Goal: Task Accomplishment & Management: Use online tool/utility

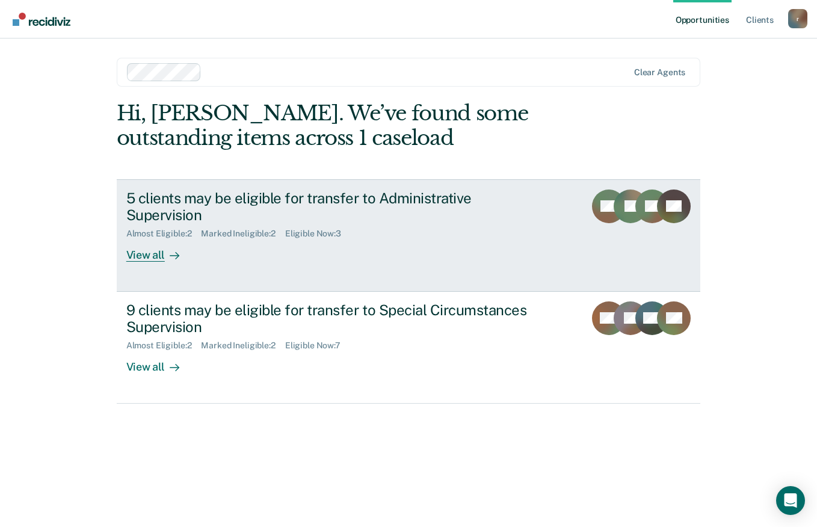
click at [163, 255] on div "View all" at bounding box center [159, 250] width 67 height 23
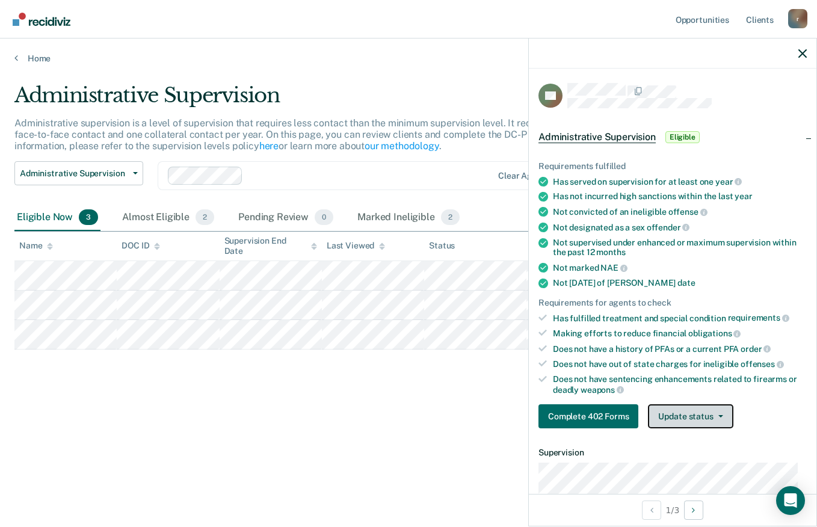
click at [698, 419] on button "Update status" at bounding box center [690, 416] width 85 height 24
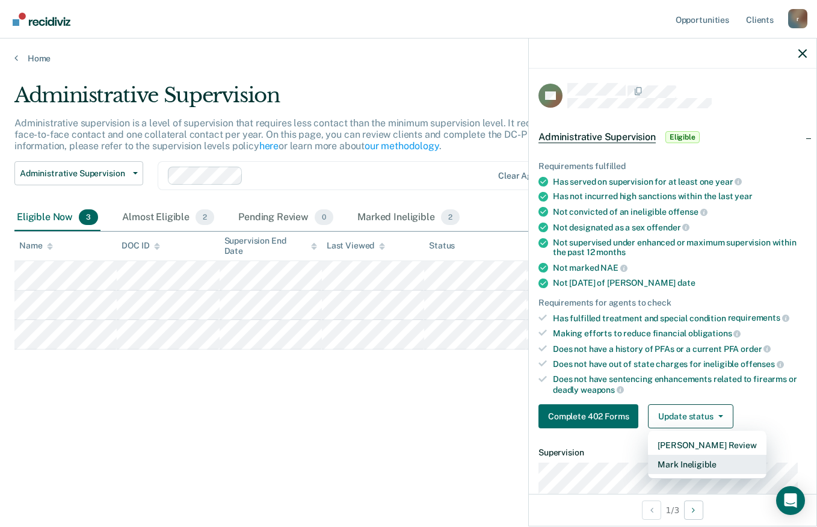
click at [694, 464] on button "Mark Ineligible" at bounding box center [707, 464] width 118 height 19
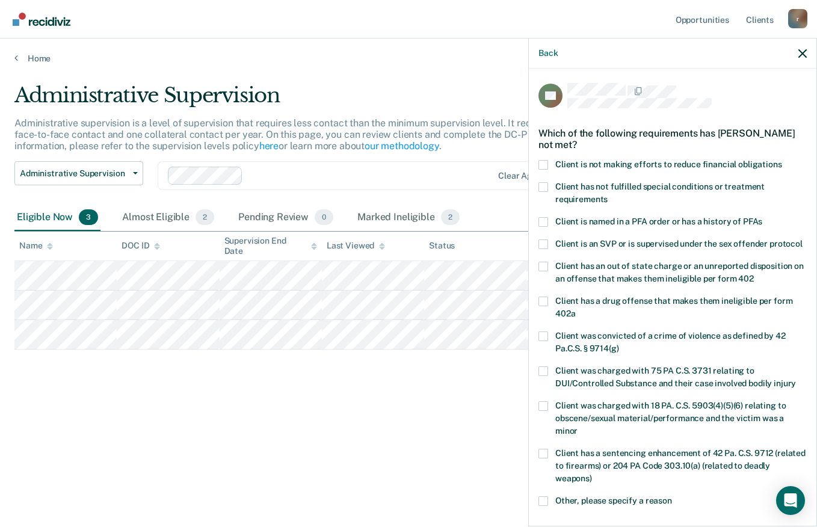
click at [543, 161] on span at bounding box center [543, 165] width 10 height 10
click at [782, 160] on input "Client is not making efforts to reduce financial obligations" at bounding box center [782, 160] width 0 height 0
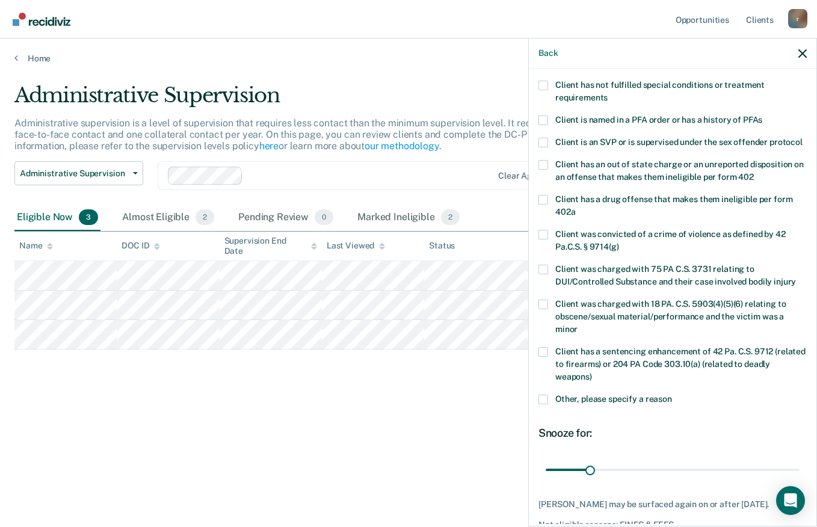
scroll to position [105, 0]
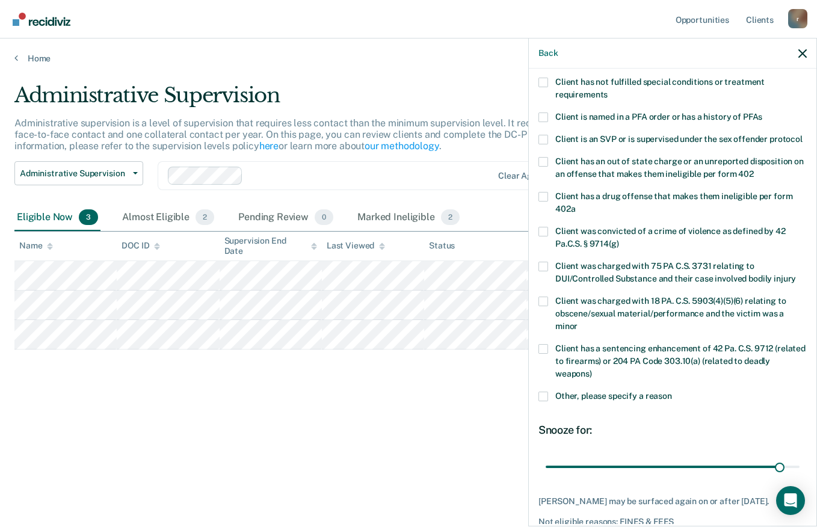
type input "180"
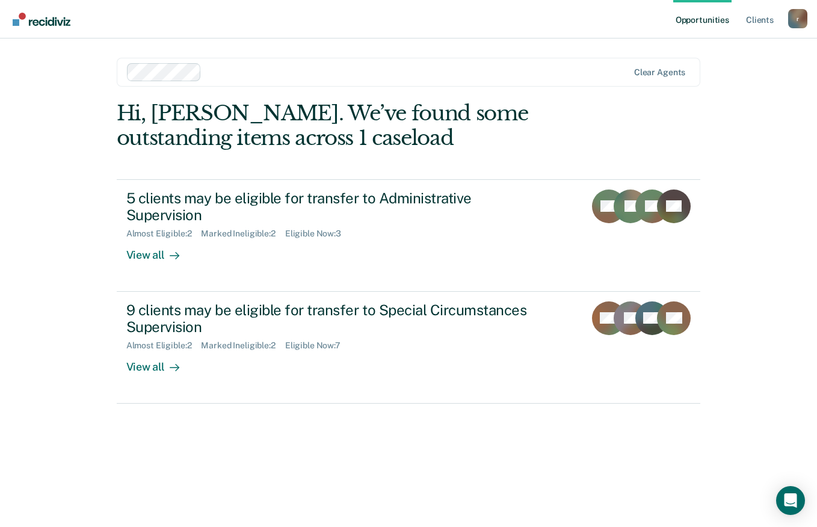
click at [165, 255] on div at bounding box center [172, 255] width 14 height 14
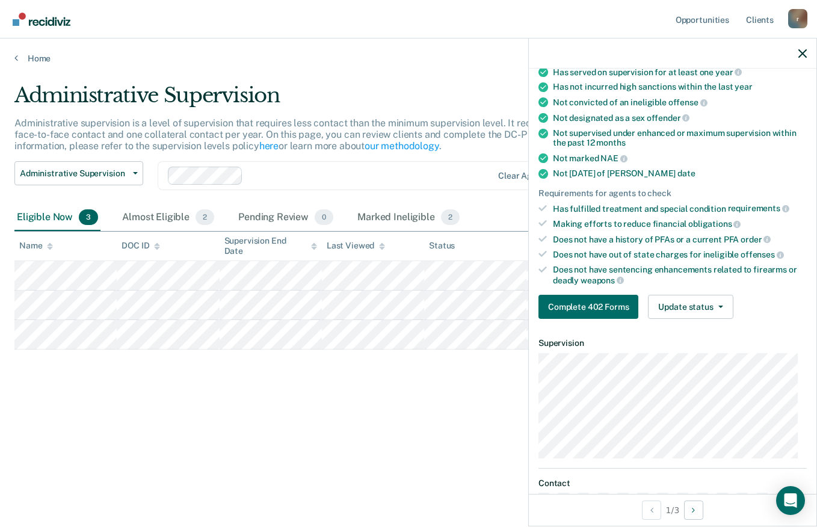
scroll to position [112, 0]
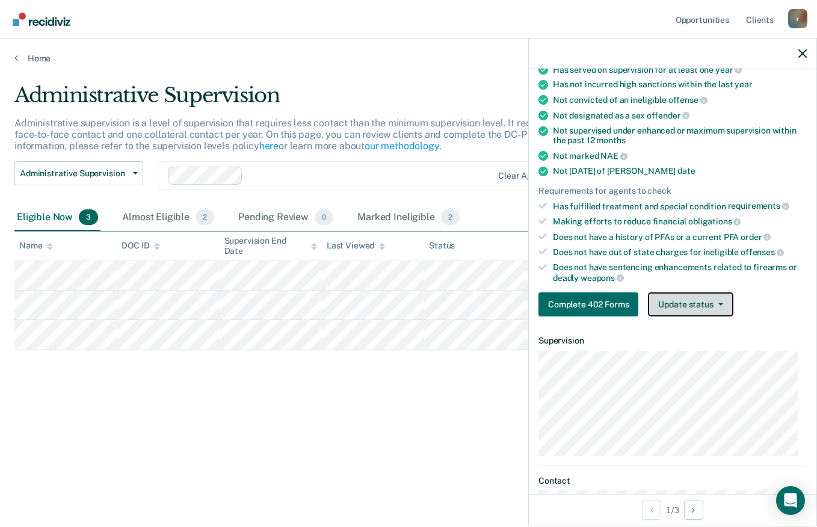
click at [719, 303] on icon "button" at bounding box center [720, 304] width 5 height 2
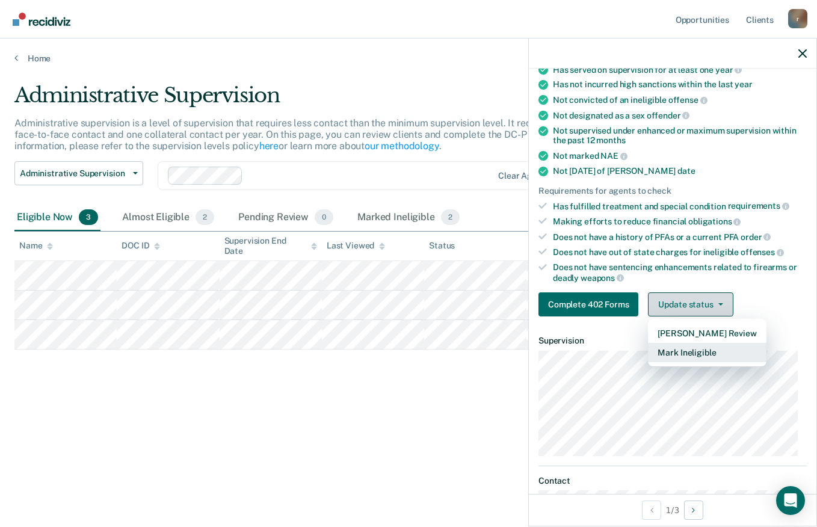
click at [717, 352] on button "Mark Ineligible" at bounding box center [707, 352] width 118 height 19
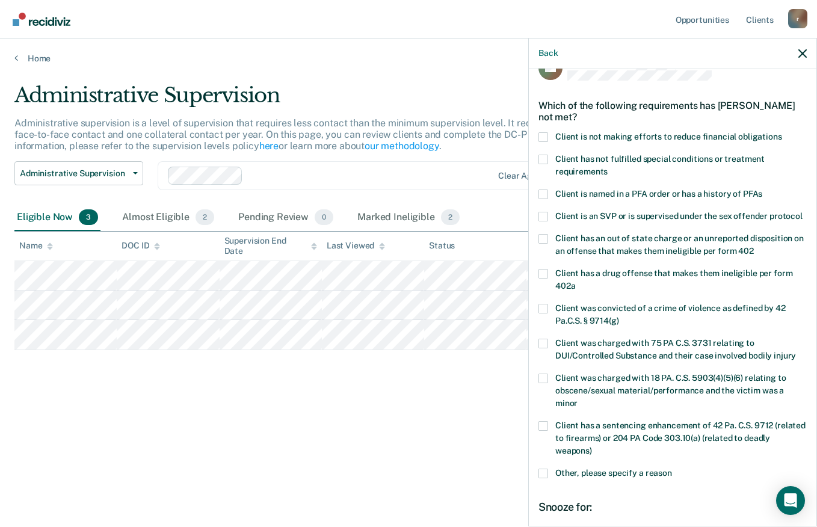
scroll to position [31, 0]
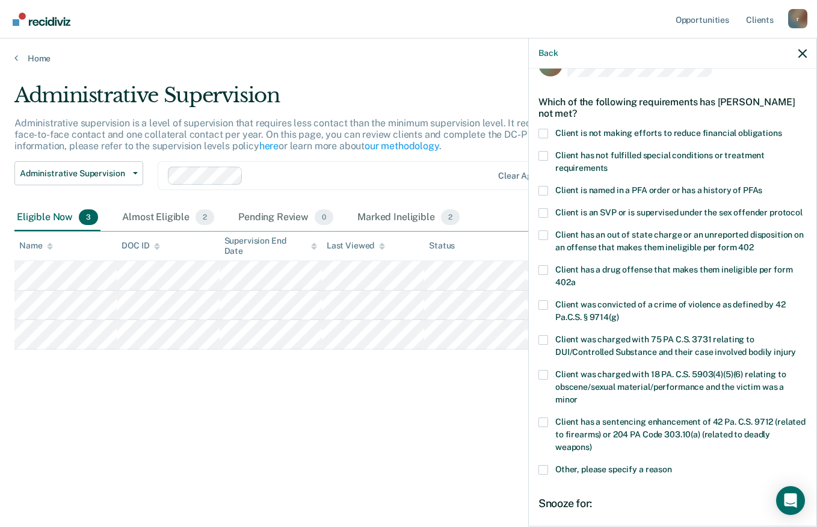
click at [535, 132] on div "NL Which of the following requirements has [PERSON_NAME] not met? Client is not…" at bounding box center [672, 296] width 287 height 455
click at [548, 130] on label "Client is not making efforts to reduce financial obligations" at bounding box center [672, 135] width 268 height 13
click at [782, 129] on input "Client is not making efforts to reduce financial obligations" at bounding box center [782, 129] width 0 height 0
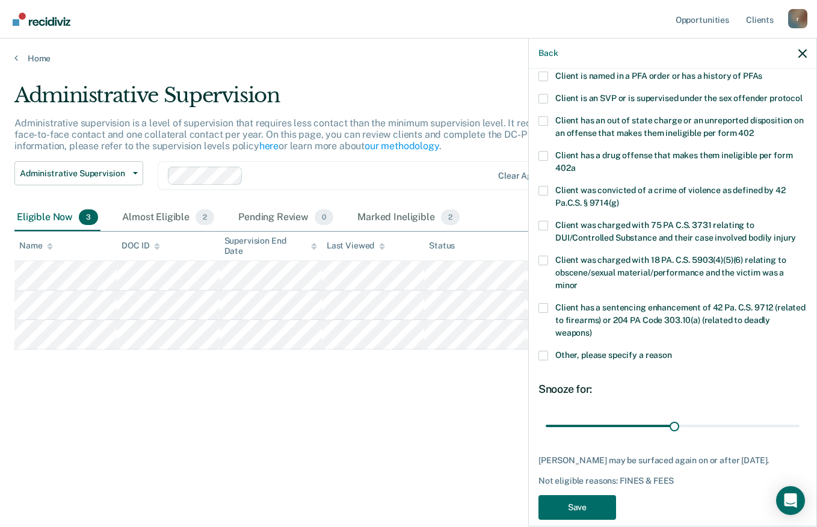
scroll to position [147, 0]
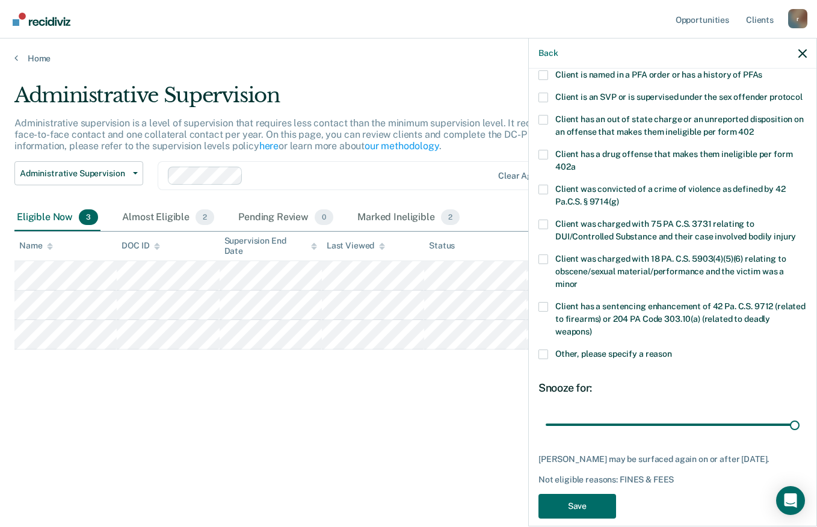
type input "180"
click at [581, 515] on button "Save" at bounding box center [577, 506] width 78 height 25
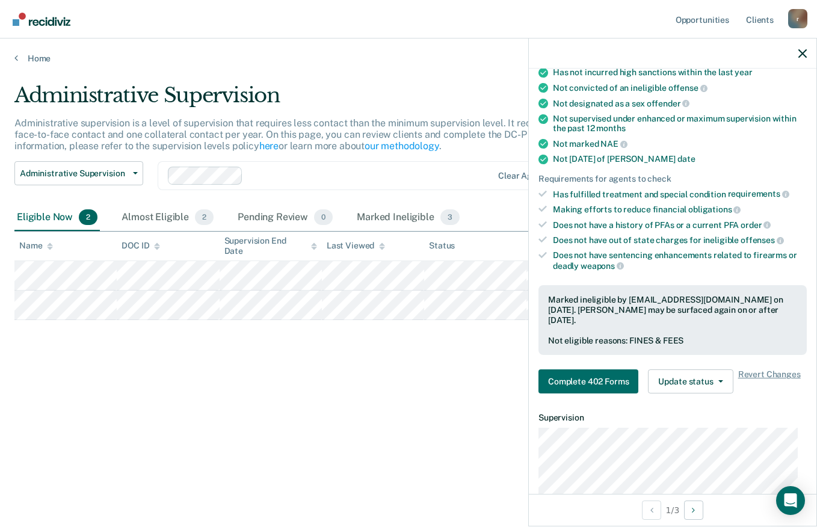
scroll to position [136, 0]
